Goal: Task Accomplishment & Management: Manage account settings

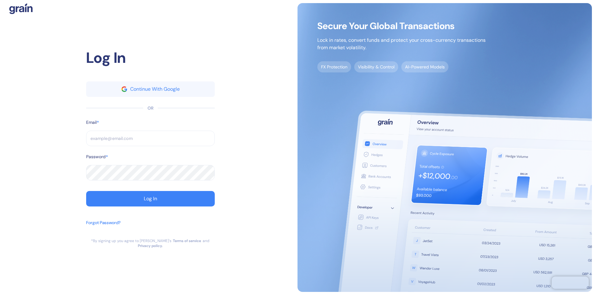
click at [150, 141] on input "text" at bounding box center [150, 138] width 129 height 15
type input "s"
type input "su"
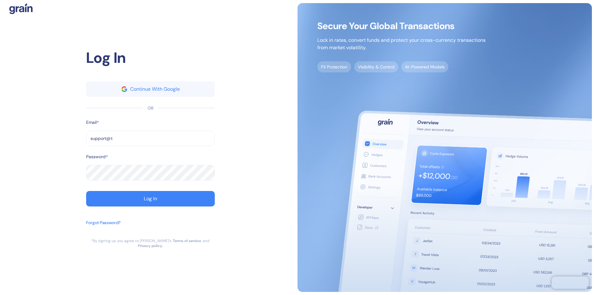
type input "support@th"
type input "support@the"
type input "[EMAIL_ADDRESS][DOMAIN_NAME]"
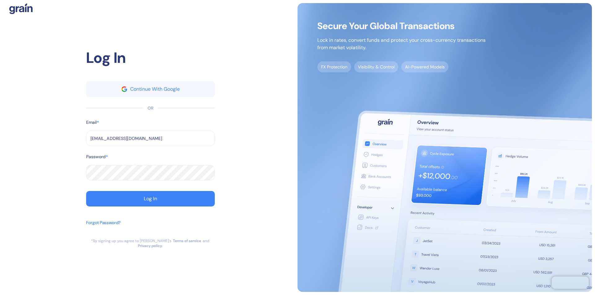
type input "[EMAIL_ADDRESS][DOMAIN_NAME]"
click at [150, 201] on div "Log In" at bounding box center [150, 198] width 13 height 5
